Goal: Navigation & Orientation: Understand site structure

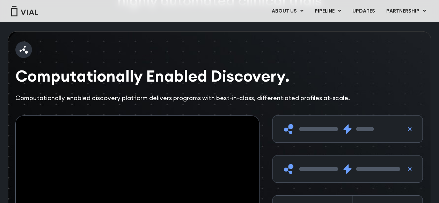
scroll to position [1047, 0]
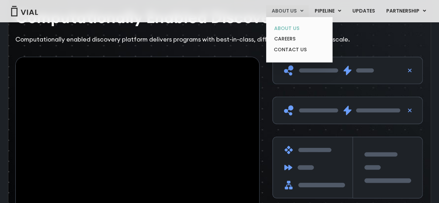
click at [295, 24] on link "ABOUT US" at bounding box center [298, 28] width 61 height 11
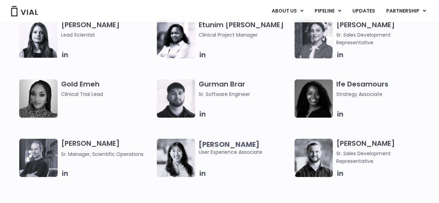
scroll to position [663, 0]
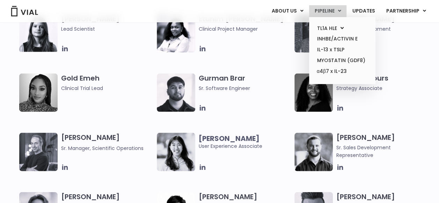
click at [330, 13] on link "PIPELINE" at bounding box center [327, 11] width 37 height 12
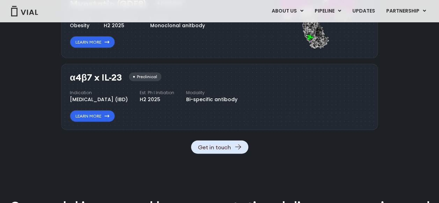
scroll to position [776, 0]
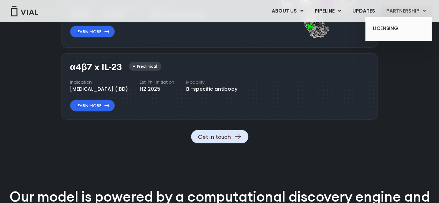
click at [405, 10] on link "PARTNERSHIP" at bounding box center [406, 11] width 51 height 12
click at [394, 27] on link "LICENSING" at bounding box center [398, 28] width 61 height 11
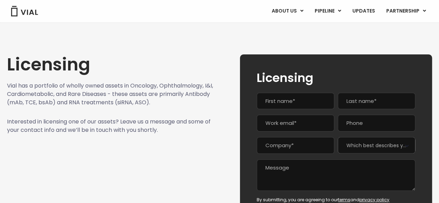
scroll to position [35, 0]
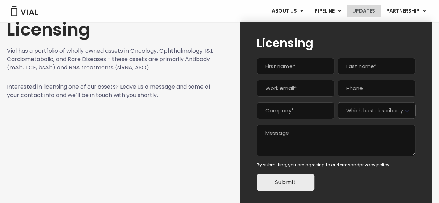
click at [376, 10] on link "UPDATES" at bounding box center [364, 11] width 34 height 12
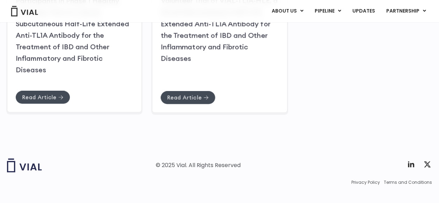
scroll to position [342, 0]
